Goal: Task Accomplishment & Management: Use online tool/utility

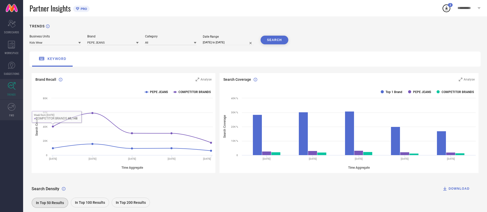
drag, startPoint x: 0, startPoint y: 0, endPoint x: 13, endPoint y: 113, distance: 114.3
click at [13, 113] on span "FWD" at bounding box center [11, 115] width 5 height 4
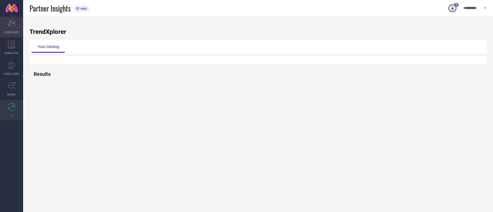
drag, startPoint x: 14, startPoint y: 28, endPoint x: 12, endPoint y: 38, distance: 10.0
click at [14, 28] on div "Scorecard SCORECARDS" at bounding box center [11, 27] width 23 height 21
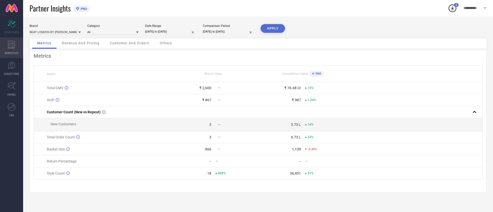
click at [13, 57] on div "WORKSPACE" at bounding box center [11, 47] width 23 height 21
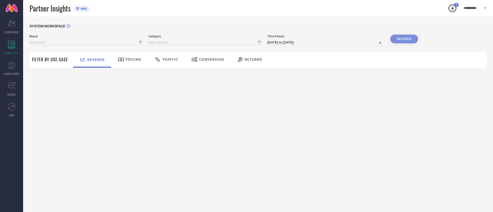
type input "BEAT LONDON BY [PERSON_NAME]"
type input "All"
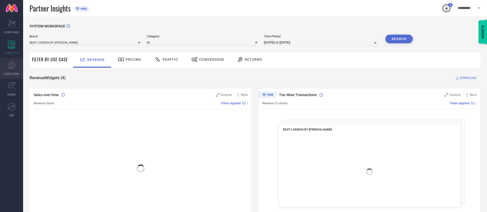
click at [14, 65] on icon at bounding box center [12, 66] width 8 height 8
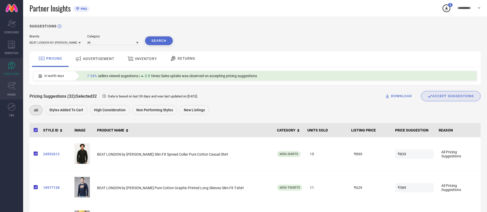
click at [9, 86] on icon at bounding box center [12, 86] width 8 height 8
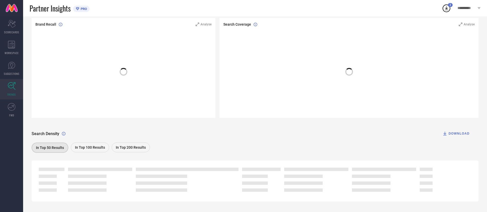
scroll to position [63, 0]
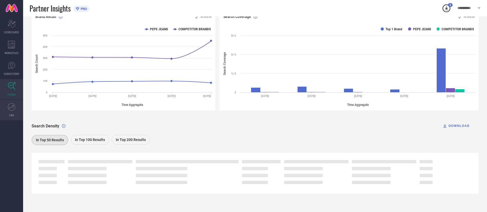
click at [10, 109] on icon at bounding box center [12, 107] width 8 height 8
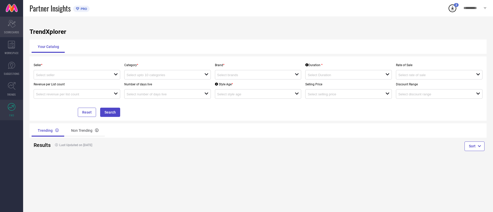
click at [4, 25] on div "Scorecard SCORECARDS" at bounding box center [11, 27] width 23 height 21
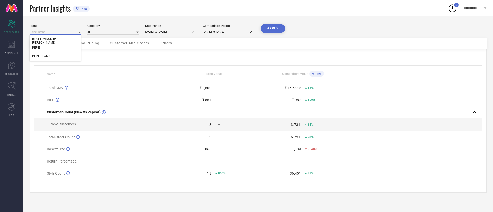
click at [65, 32] on input at bounding box center [55, 31] width 51 height 5
click at [61, 55] on div "PEPE JEANS" at bounding box center [55, 56] width 51 height 9
type input "All"
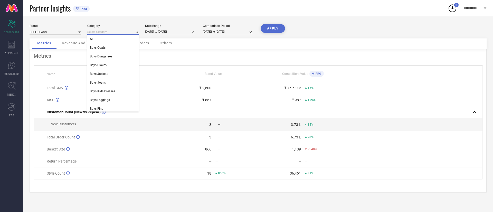
click at [130, 32] on input at bounding box center [112, 31] width 51 height 5
drag, startPoint x: 126, startPoint y: 43, endPoint x: 128, endPoint y: 39, distance: 5.0
click at [122, 39] on div "All" at bounding box center [112, 39] width 51 height 9
select select "6"
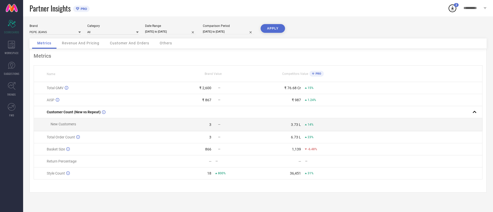
select select "2025"
select select "7"
select select "2025"
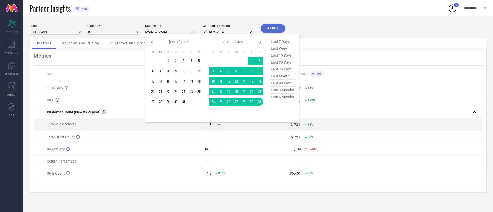
click at [170, 31] on input "[DATE] to [DATE]" at bounding box center [170, 31] width 51 height 5
click at [282, 101] on span "last 6 months" at bounding box center [283, 97] width 26 height 7
type input "[DATE] to [DATE]"
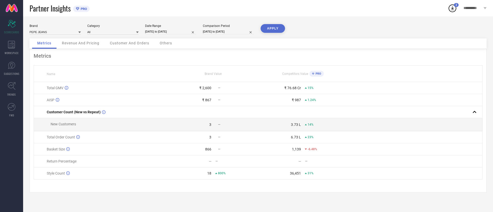
click at [272, 28] on button "APPLY" at bounding box center [273, 28] width 24 height 9
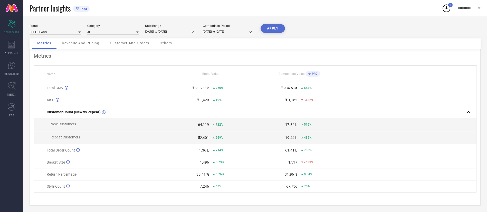
click at [84, 45] on span "Revenue And Pricing" at bounding box center [80, 43] width 37 height 4
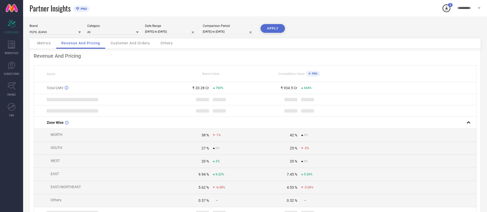
click at [128, 48] on div "Customer And Orders" at bounding box center [131, 44] width 50 height 10
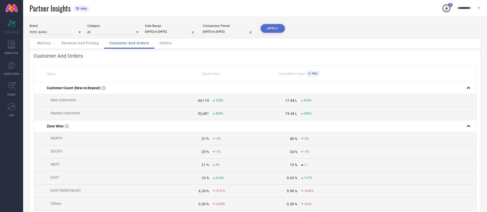
click at [174, 46] on div "Others" at bounding box center [166, 44] width 23 height 10
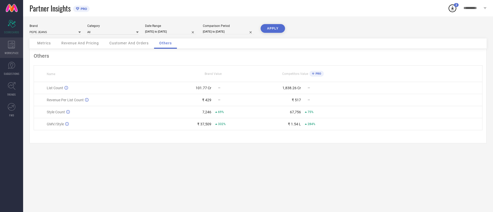
click at [13, 46] on icon at bounding box center [11, 45] width 7 height 8
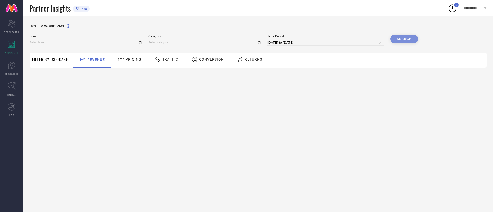
type input "BEAT LONDON BY [PERSON_NAME]"
type input "All"
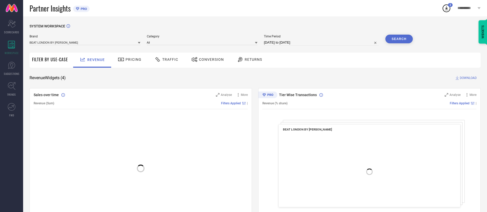
click at [135, 59] on span "Pricing" at bounding box center [134, 60] width 16 height 4
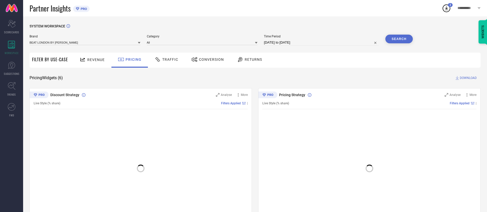
click at [159, 60] on icon at bounding box center [158, 59] width 6 height 6
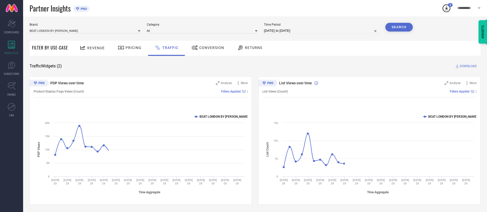
scroll to position [12, 0]
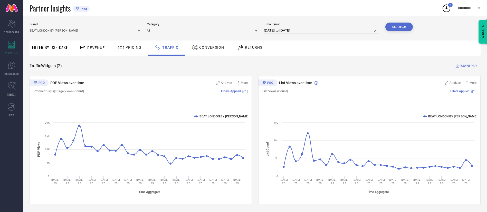
click at [202, 48] on span "Conversion" at bounding box center [211, 47] width 25 height 4
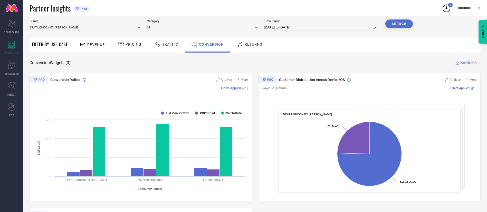
scroll to position [0, 0]
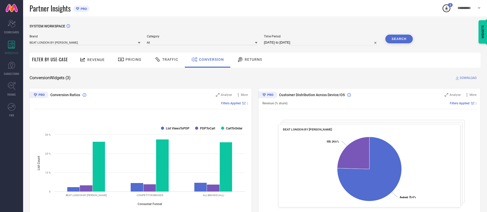
click at [250, 64] on div "Returns" at bounding box center [250, 60] width 38 height 15
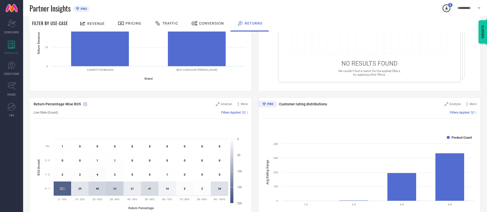
scroll to position [116, 0]
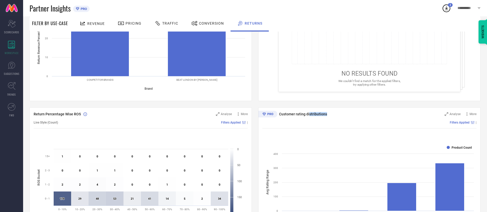
drag, startPoint x: 310, startPoint y: 113, endPoint x: 397, endPoint y: 114, distance: 87.0
click at [397, 114] on div "Customer rating distributions" at bounding box center [354, 114] width 169 height 5
click at [452, 114] on span "Analyse" at bounding box center [455, 114] width 11 height 4
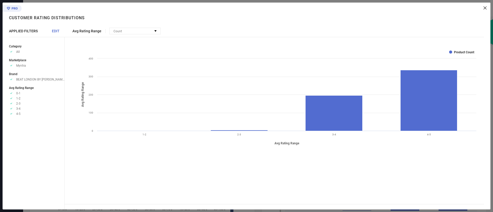
click at [483, 9] on div at bounding box center [276, 7] width 422 height 3
click at [485, 7] on icon at bounding box center [484, 7] width 3 height 3
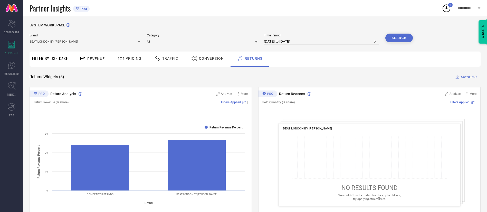
scroll to position [0, 0]
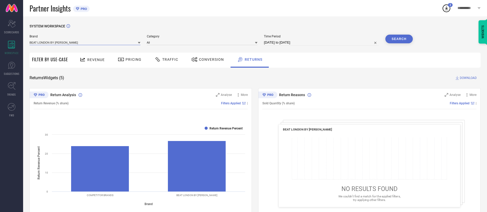
click at [80, 40] on input at bounding box center [85, 42] width 111 height 5
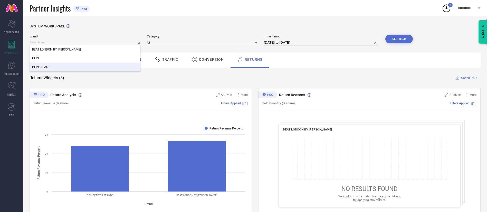
drag, startPoint x: 68, startPoint y: 67, endPoint x: 125, endPoint y: 62, distance: 57.7
click at [68, 67] on div "PEPE JEANS" at bounding box center [85, 67] width 111 height 9
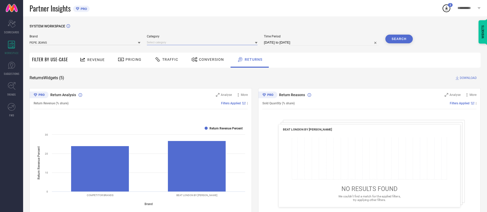
click at [170, 43] on input at bounding box center [202, 42] width 111 height 5
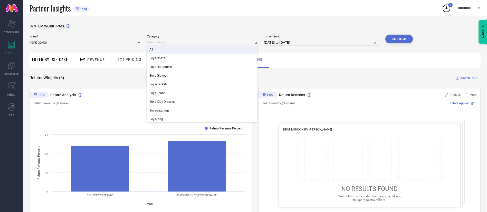
click at [170, 47] on div "All" at bounding box center [202, 49] width 111 height 9
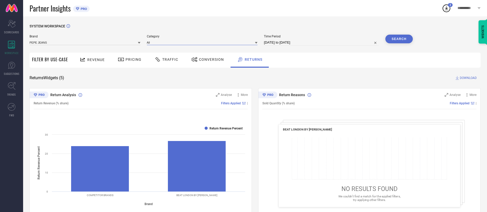
click at [244, 44] on input at bounding box center [202, 42] width 111 height 5
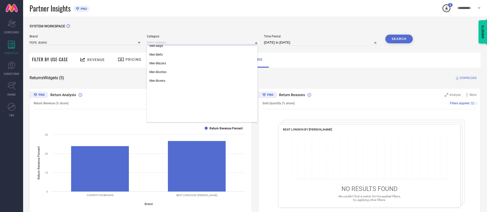
scroll to position [424, 0]
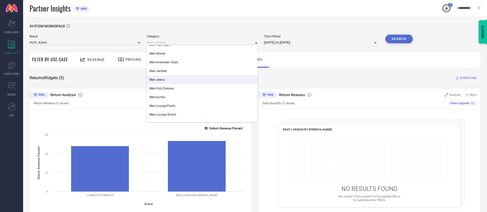
click at [157, 79] on span "Men-Jeans" at bounding box center [156, 80] width 15 height 4
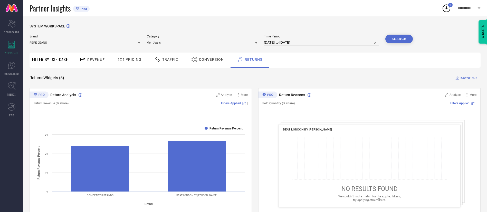
click at [320, 40] on input "[DATE] to [DATE]" at bounding box center [321, 43] width 115 height 6
select select "6"
select select "2025"
select select "7"
select select "2025"
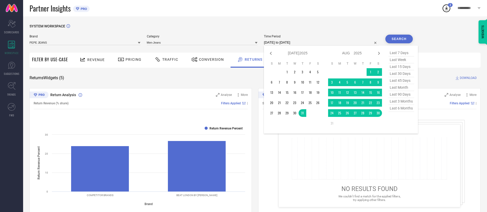
click at [400, 109] on span "last 6 months" at bounding box center [401, 108] width 26 height 7
type input "[DATE] to [DATE]"
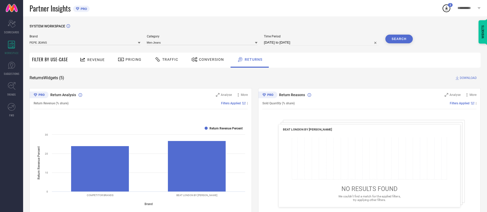
click at [404, 39] on button "Search" at bounding box center [399, 39] width 28 height 9
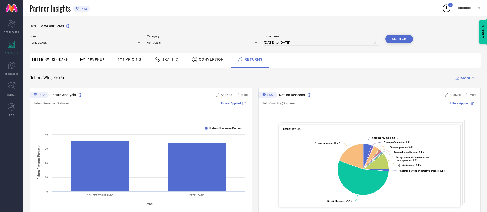
click at [203, 55] on div "Conversion" at bounding box center [207, 60] width 45 height 15
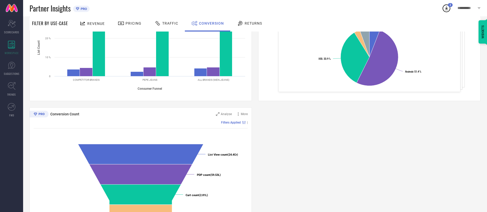
scroll to position [147, 0]
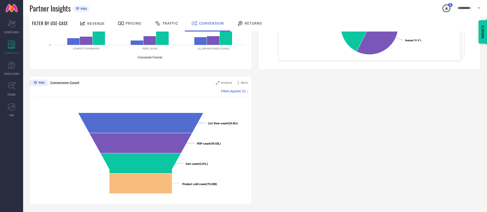
click at [260, 24] on span "Returns" at bounding box center [253, 23] width 17 height 4
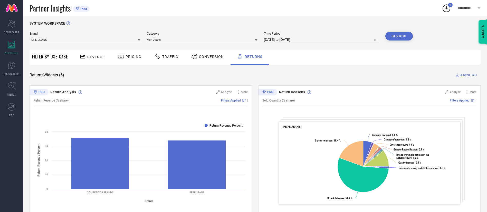
scroll to position [0, 0]
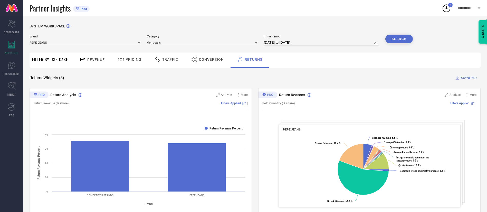
click at [472, 77] on span "DOWNLOAD" at bounding box center [468, 77] width 17 height 5
click at [445, 8] on icon at bounding box center [446, 8] width 3 height 4
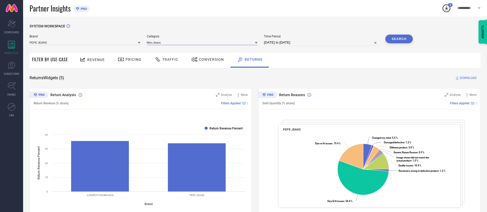
click at [241, 41] on input at bounding box center [202, 42] width 111 height 5
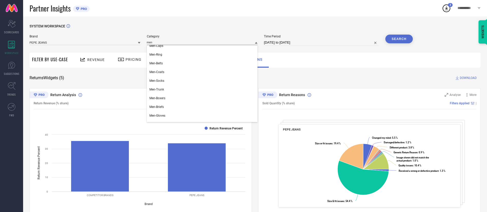
scroll to position [39, 0]
type input "men"
click at [183, 113] on div "Men-Shirts" at bounding box center [202, 115] width 111 height 9
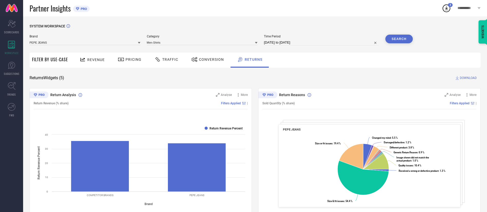
select select "2"
select select "2025"
select select "3"
select select "2025"
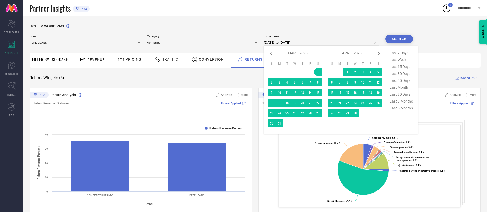
click at [277, 44] on input "[DATE] to [DATE]" at bounding box center [321, 43] width 115 height 6
click at [406, 111] on span "last 6 months" at bounding box center [401, 108] width 26 height 7
type input "[DATE] to [DATE]"
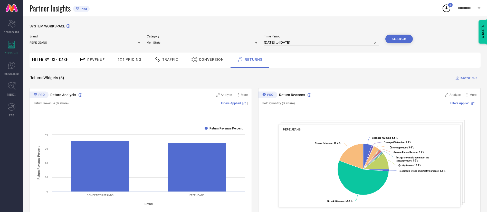
click at [405, 40] on button "Search" at bounding box center [399, 39] width 28 height 9
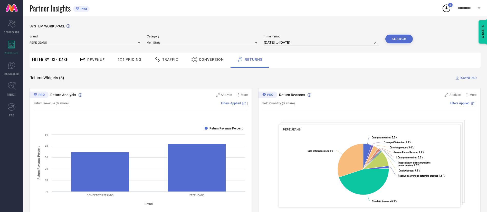
click at [467, 77] on span "DOWNLOAD" at bounding box center [468, 77] width 17 height 5
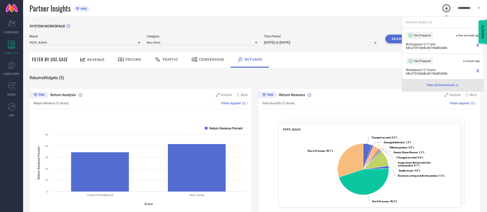
drag, startPoint x: 271, startPoint y: 19, endPoint x: 258, endPoint y: 20, distance: 13.9
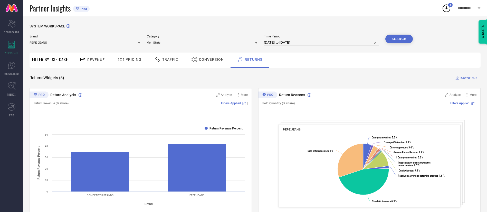
click at [230, 43] on input at bounding box center [202, 42] width 111 height 5
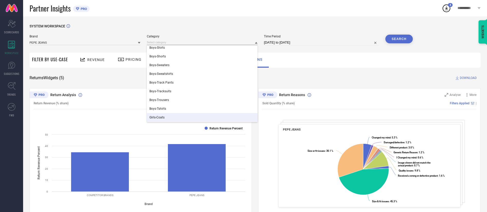
scroll to position [154, 0]
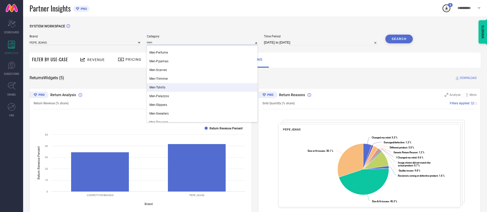
type input "men"
click at [201, 87] on div "Men-Tshirts" at bounding box center [202, 87] width 111 height 9
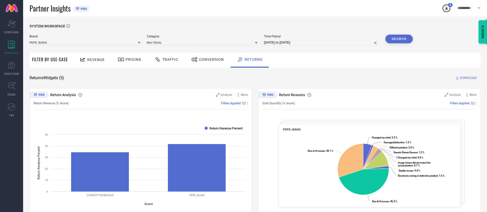
click at [396, 40] on button "Search" at bounding box center [399, 39] width 28 height 9
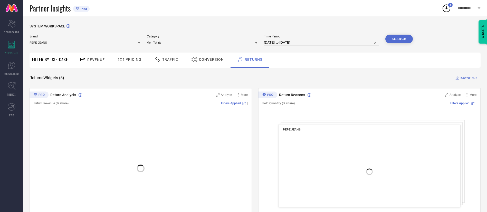
click at [312, 41] on input "[DATE] to [DATE]" at bounding box center [321, 43] width 115 height 6
select select "2"
select select "2025"
select select "3"
select select "2025"
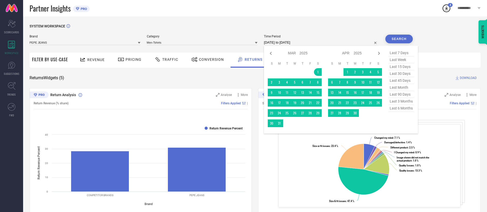
click at [405, 111] on span "last 6 months" at bounding box center [401, 108] width 26 height 7
type input "[DATE] to [DATE]"
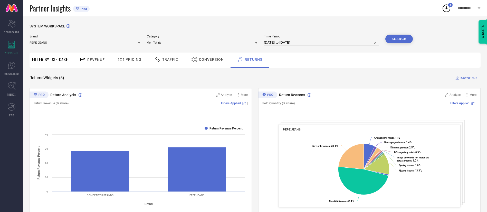
click at [403, 41] on button "Search" at bounding box center [399, 39] width 28 height 9
click at [475, 78] on span "DOWNLOAD" at bounding box center [468, 77] width 17 height 5
click at [256, 41] on div at bounding box center [256, 42] width 3 height 5
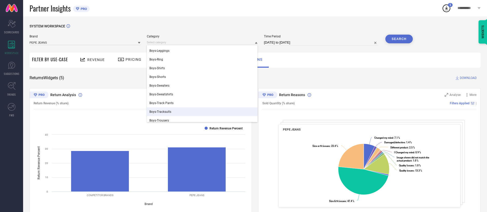
scroll to position [77, 0]
click at [214, 43] on input at bounding box center [202, 42] width 111 height 5
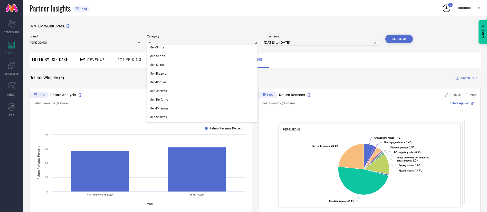
scroll to position [154, 0]
type input "men"
click at [181, 52] on div "Men-Jackets" at bounding box center [202, 52] width 111 height 9
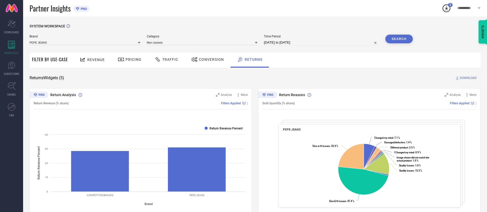
click at [396, 40] on button "Search" at bounding box center [399, 39] width 28 height 9
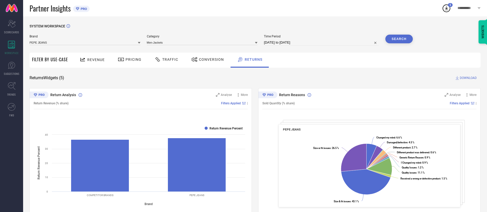
click at [468, 80] on span "DOWNLOAD" at bounding box center [468, 77] width 17 height 5
click at [239, 43] on input at bounding box center [202, 42] width 111 height 5
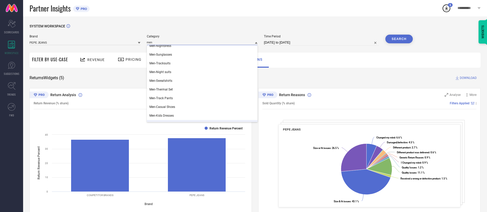
scroll to position [270, 0]
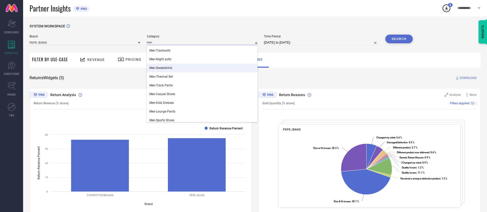
type input "men"
click at [185, 67] on div "Men-Sweatshirts" at bounding box center [202, 68] width 111 height 9
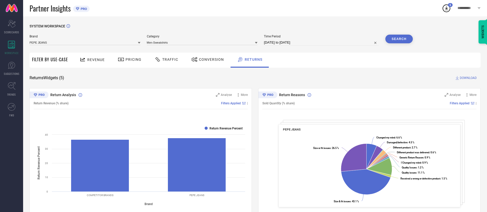
drag, startPoint x: 287, startPoint y: 28, endPoint x: 289, endPoint y: 34, distance: 6.6
click at [286, 29] on div "SYSTEM WORKSPACE" at bounding box center [255, 29] width 451 height 11
click at [289, 37] on span "Time Period" at bounding box center [321, 37] width 115 height 4
click at [289, 40] on input "[DATE] to [DATE]" at bounding box center [321, 43] width 115 height 6
select select "2"
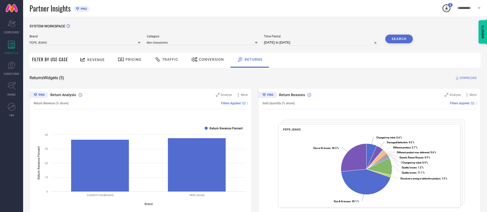
select select "2025"
select select "3"
select select "2025"
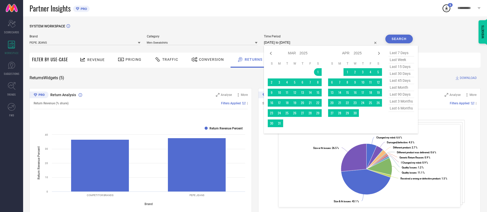
click at [395, 110] on span "last 6 months" at bounding box center [401, 108] width 26 height 7
type input "[DATE] to [DATE]"
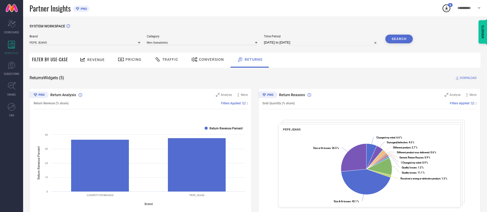
click at [397, 37] on button "Search" at bounding box center [399, 39] width 28 height 9
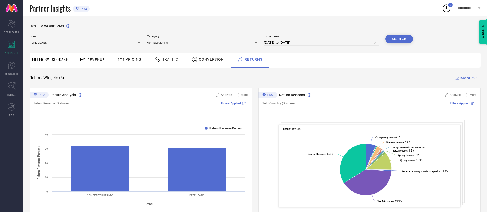
click at [470, 78] on span "DOWNLOAD" at bounding box center [468, 77] width 17 height 5
click at [246, 27] on div "SYSTEM WORKSPACE" at bounding box center [255, 29] width 451 height 11
click at [244, 42] on input at bounding box center [202, 42] width 111 height 5
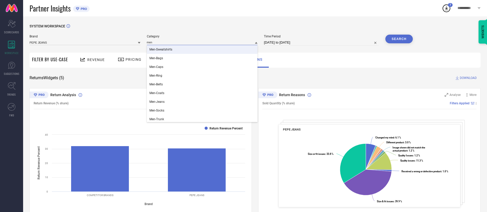
type input "men"
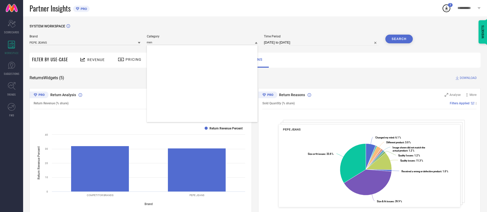
scroll to position [665, 0]
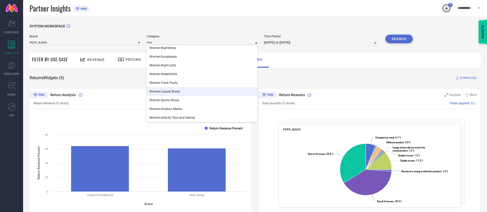
click at [177, 93] on span "Women-Casual Shoes" at bounding box center [164, 92] width 31 height 4
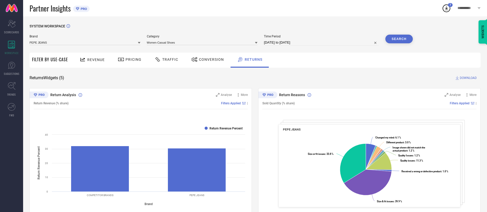
click at [409, 40] on button "Search" at bounding box center [399, 39] width 28 height 9
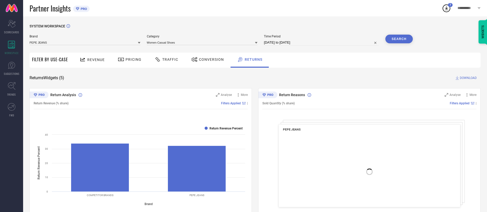
click at [409, 40] on button "Search" at bounding box center [399, 39] width 28 height 9
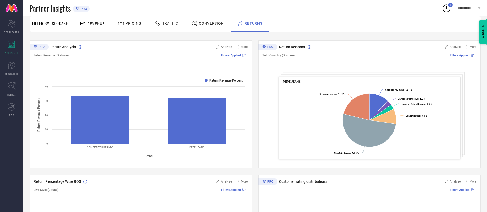
scroll to position [39, 0]
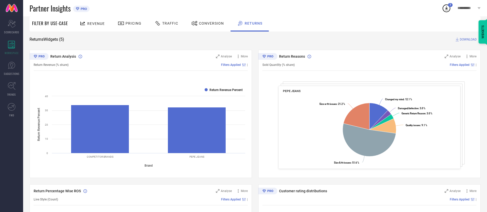
click at [469, 40] on span "DOWNLOAD" at bounding box center [468, 39] width 17 height 5
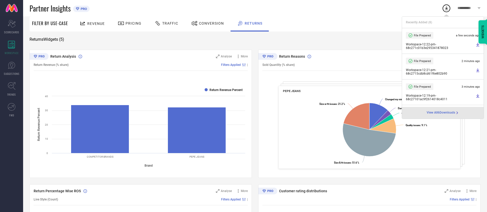
click at [265, 39] on div "Returns Widgets ( 5 ) DOWNLOAD" at bounding box center [255, 39] width 451 height 5
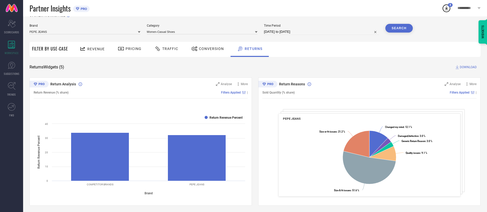
scroll to position [0, 0]
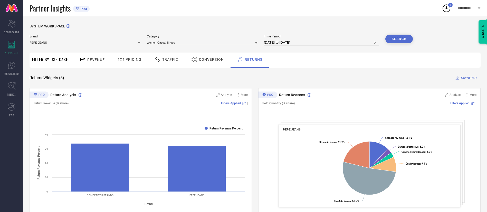
click at [188, 45] on div "Women-Casual Shoes" at bounding box center [202, 42] width 111 height 5
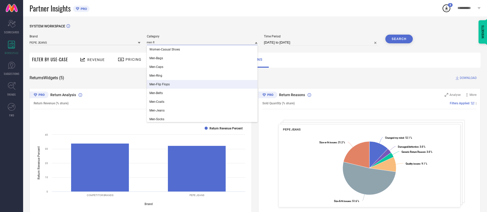
type input "men fl"
click at [177, 86] on div "Men-Flip Flops" at bounding box center [202, 84] width 111 height 9
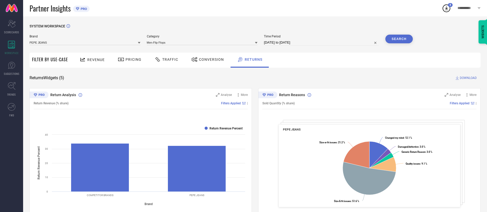
select select "2"
select select "2025"
select select "3"
select select "2025"
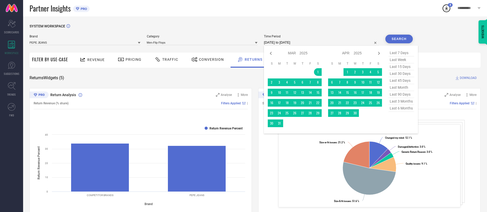
drag, startPoint x: 270, startPoint y: 43, endPoint x: 273, endPoint y: 47, distance: 4.9
click at [270, 43] on input "[DATE] to [DATE]" at bounding box center [321, 43] width 115 height 6
click at [400, 109] on span "last 6 months" at bounding box center [401, 108] width 26 height 7
type input "[DATE] to [DATE]"
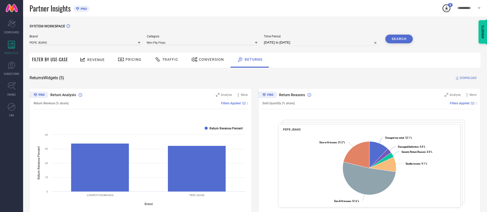
click at [400, 37] on button "Search" at bounding box center [399, 39] width 28 height 9
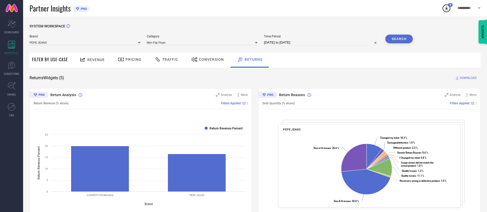
click at [470, 78] on span "DOWNLOAD" at bounding box center [468, 77] width 17 height 5
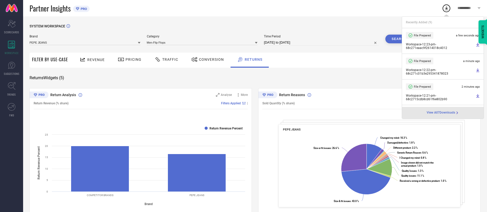
click at [476, 45] on icon at bounding box center [478, 45] width 4 height 4
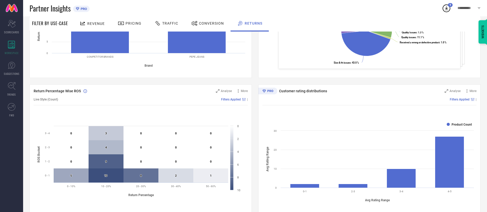
scroll to position [116, 0]
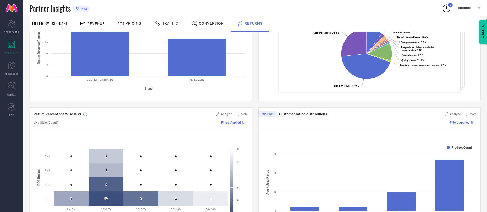
drag, startPoint x: 432, startPoint y: 119, endPoint x: 493, endPoint y: 113, distance: 61.0
click at [432, 119] on div "Filters Applied |" at bounding box center [369, 123] width 214 height 12
click at [474, 113] on span "More" at bounding box center [473, 114] width 7 height 4
click at [467, 115] on icon at bounding box center [466, 114] width 5 height 5
click at [466, 115] on icon at bounding box center [466, 114] width 5 height 5
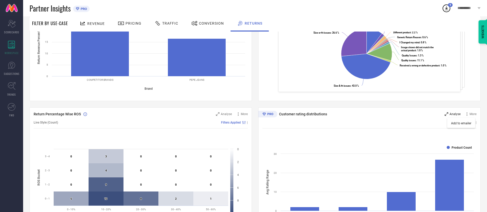
click at [456, 115] on span "Analyse" at bounding box center [455, 114] width 11 height 4
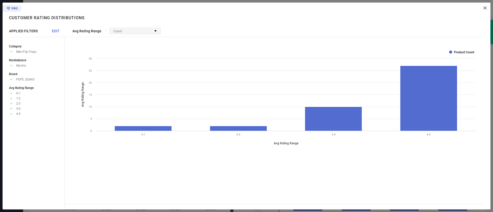
click at [129, 29] on div "Count" at bounding box center [135, 31] width 51 height 6
click at [56, 32] on span "EDIT" at bounding box center [56, 31] width 8 height 4
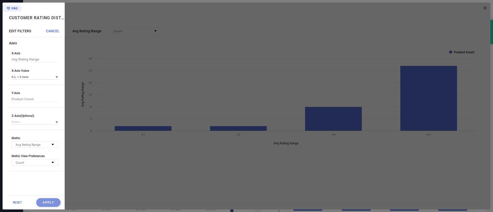
click at [52, 31] on span "CANCEL" at bounding box center [53, 31] width 14 height 4
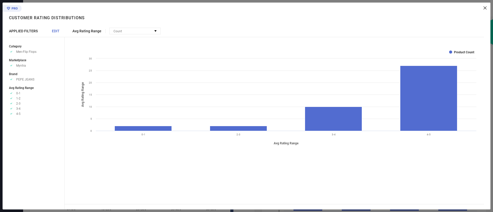
drag, startPoint x: 484, startPoint y: 8, endPoint x: 487, endPoint y: 8, distance: 3.1
click at [484, 8] on icon at bounding box center [484, 7] width 3 height 3
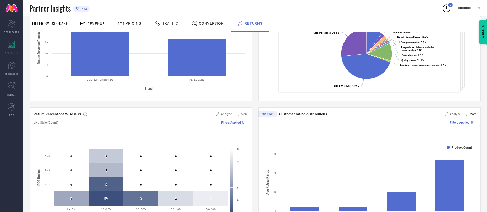
click at [470, 116] on span "More" at bounding box center [473, 114] width 7 height 4
click at [465, 122] on span "Add to emailer" at bounding box center [461, 124] width 20 height 4
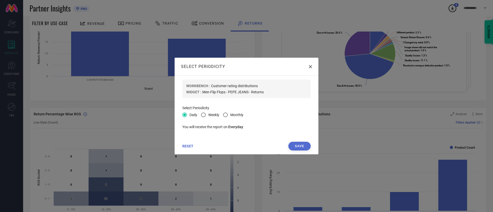
click at [204, 115] on span at bounding box center [203, 115] width 5 height 5
click at [204, 115] on input "Weekly" at bounding box center [203, 115] width 3 height 3
radio input "true"
click at [225, 116] on span at bounding box center [225, 115] width 5 height 5
click at [225, 116] on input "Monthly" at bounding box center [225, 115] width 3 height 3
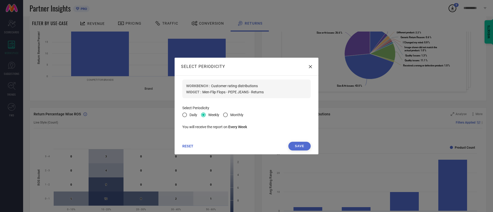
radio input "true"
click at [312, 66] on icon at bounding box center [310, 66] width 3 height 3
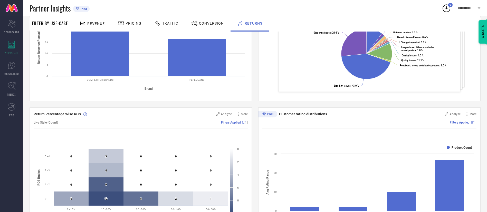
click at [304, 108] on div "Customer rating distributions Analyse More Filters Applied | Created with Highc…" at bounding box center [369, 172] width 222 height 128
click at [470, 116] on span "More" at bounding box center [473, 114] width 7 height 4
click at [480, 80] on div "Return Reasons Analyse More Sold Quantity (% share) Filters Applied | [PERSON_N…" at bounding box center [369, 37] width 222 height 128
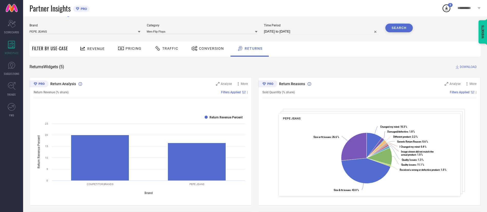
scroll to position [0, 0]
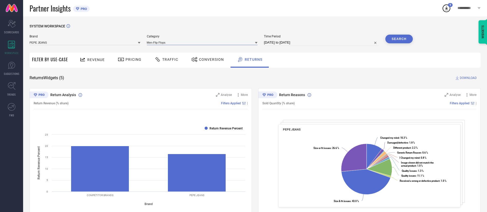
click at [168, 41] on input at bounding box center [202, 42] width 111 height 5
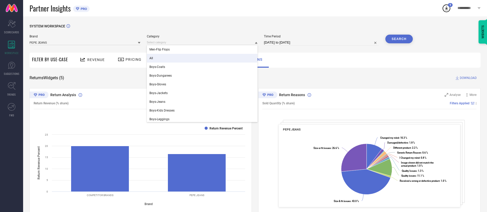
click at [168, 57] on div "All" at bounding box center [202, 58] width 111 height 9
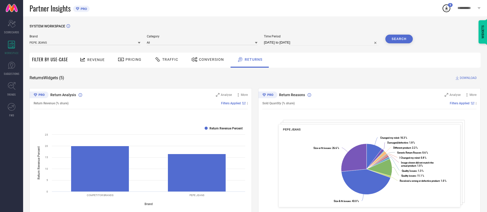
click at [400, 41] on button "Search" at bounding box center [399, 39] width 28 height 9
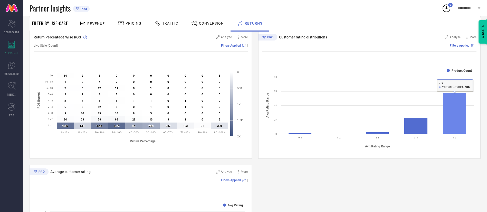
scroll to position [116, 0]
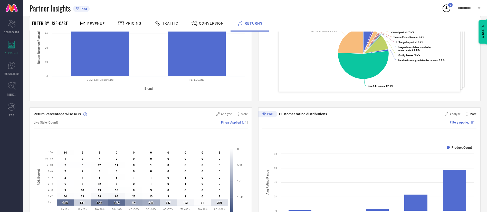
click at [468, 115] on icon at bounding box center [466, 114] width 5 height 5
click at [464, 122] on span "Add to emailer" at bounding box center [461, 124] width 20 height 4
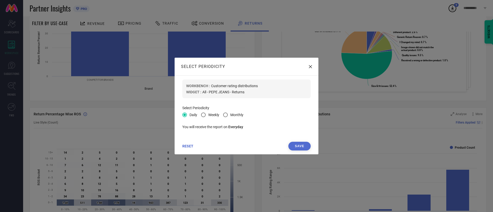
click at [210, 115] on span "Weekly" at bounding box center [213, 115] width 11 height 4
click at [206, 115] on input "Weekly" at bounding box center [203, 115] width 3 height 3
radio input "true"
click at [305, 149] on button "Save" at bounding box center [299, 146] width 22 height 9
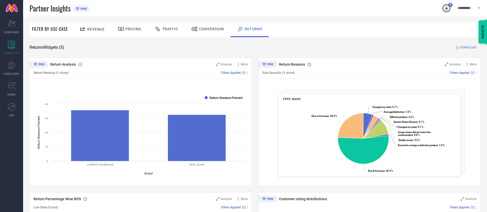
scroll to position [0, 0]
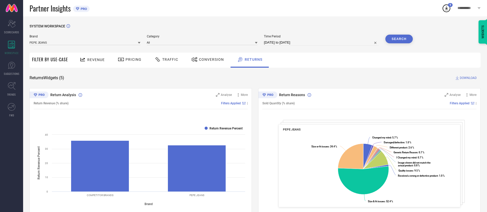
click at [448, 7] on icon at bounding box center [446, 8] width 9 height 9
click at [476, 7] on div "**********" at bounding box center [469, 8] width 36 height 16
drag, startPoint x: 223, startPoint y: 60, endPoint x: 219, endPoint y: 67, distance: 8.4
click at [219, 67] on div "Conversion" at bounding box center [207, 60] width 45 height 15
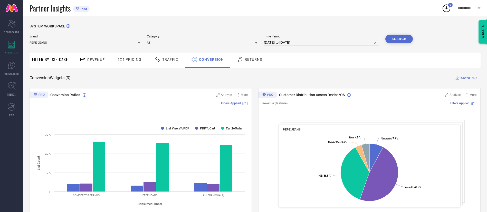
drag, startPoint x: 225, startPoint y: 72, endPoint x: 235, endPoint y: 78, distance: 11.2
click at [235, 78] on div "SYSTEM WORKSPACE Brand PEPE JEANS Category All Time Period [DATE] to [DATE] Sea…" at bounding box center [255, 187] width 451 height 327
click at [235, 78] on div "Conversion Widgets ( 3 ) DOWNLOAD" at bounding box center [255, 77] width 451 height 5
drag, startPoint x: 482, startPoint y: 49, endPoint x: 462, endPoint y: 43, distance: 21.7
click at [482, 48] on div "SYSTEM WORKSPACE Brand PEPE JEANS Category All Time Period [DATE] to [DATE] Sea…" at bounding box center [255, 187] width 464 height 343
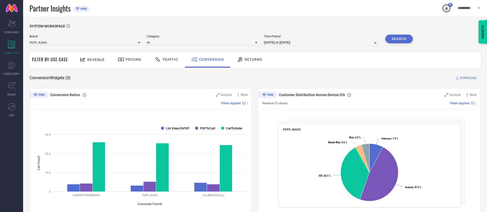
click at [446, 9] on icon at bounding box center [446, 8] width 3 height 4
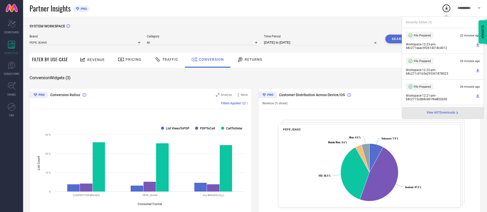
click at [380, 18] on div "SYSTEM WORKSPACE Brand PEPE JEANS Category All Time Period [DATE] to [DATE] Sea…" at bounding box center [255, 187] width 464 height 343
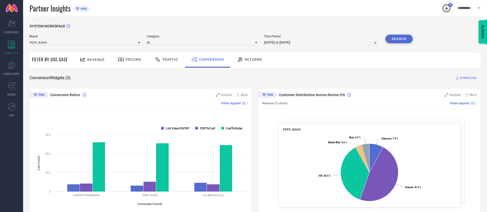
click at [258, 60] on span "Returns" at bounding box center [253, 60] width 17 height 4
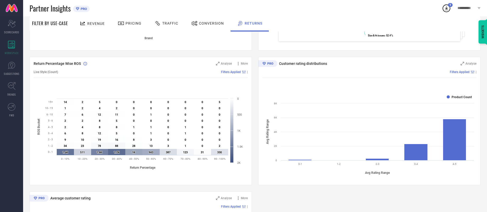
scroll to position [154, 0]
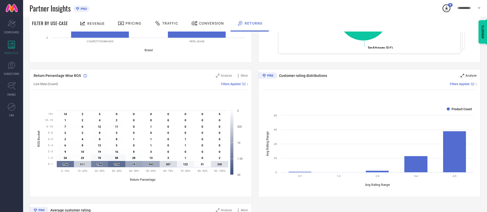
click at [471, 76] on span "Analyse" at bounding box center [471, 76] width 11 height 4
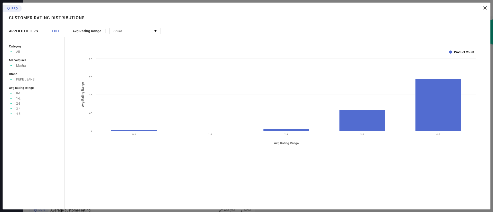
click at [462, 53] on text "Product Count" at bounding box center [464, 53] width 20 height 4
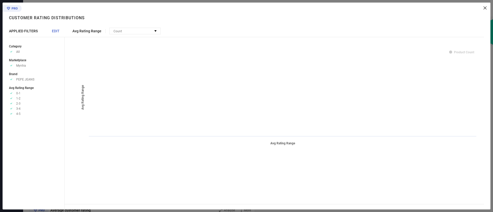
click at [484, 7] on icon at bounding box center [484, 7] width 3 height 3
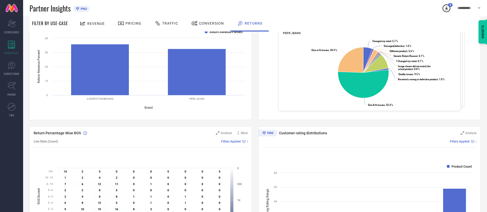
scroll to position [0, 0]
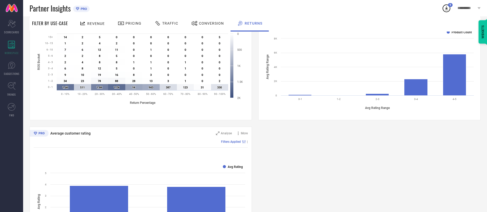
scroll to position [77, 0]
